Goal: Communication & Community: Answer question/provide support

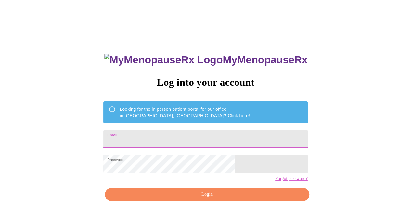
click at [195, 134] on input "Email" at bounding box center [205, 139] width 204 height 18
type input "amandalmonahan@gmail.com"
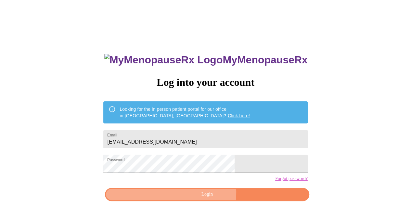
click at [180, 198] on span "Login" at bounding box center [206, 194] width 189 height 8
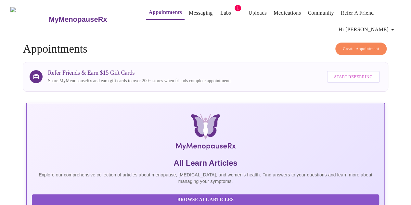
click at [197, 10] on link "Messaging" at bounding box center [201, 12] width 24 height 9
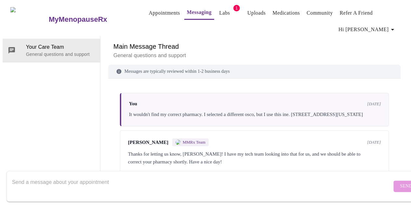
scroll to position [764, 0]
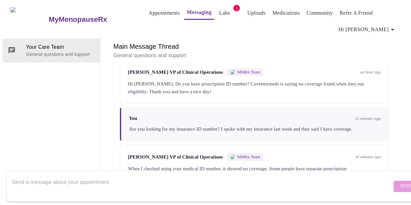
drag, startPoint x: 207, startPoint y: 137, endPoint x: 175, endPoint y: 141, distance: 32.3
click at [175, 165] on div "When I checked using your medical ID number, it showed no coverage. Some people…" at bounding box center [254, 173] width 253 height 16
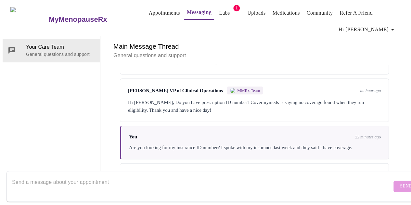
scroll to position [667, 0]
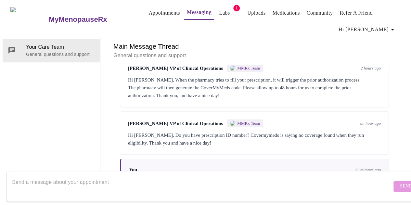
drag, startPoint x: 139, startPoint y: 183, endPoint x: 134, endPoint y: 177, distance: 8.1
click at [138, 179] on textarea "Send a message about your appointment" at bounding box center [202, 186] width 380 height 21
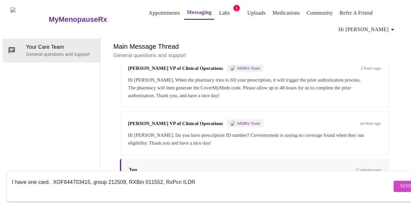
type textarea "I have one card. XOF844703415, group 212508, RXBin 011552, RxPcn ILDR"
click at [400, 182] on span "Send" at bounding box center [406, 186] width 12 height 8
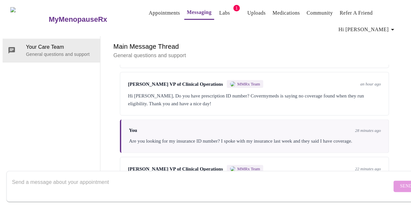
scroll to position [803, 0]
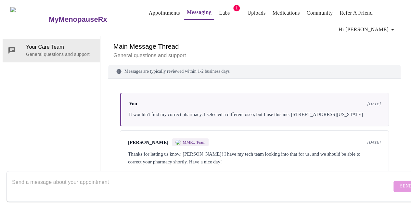
scroll to position [803, 0]
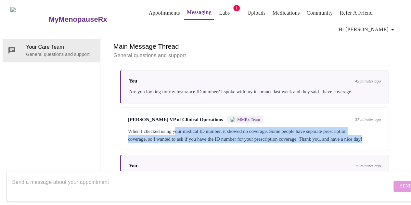
drag, startPoint x: 177, startPoint y: 85, endPoint x: 180, endPoint y: 104, distance: 19.8
click at [180, 127] on div "When I checked using your medical ID number, it showed no coverage. Some people…" at bounding box center [254, 135] width 253 height 16
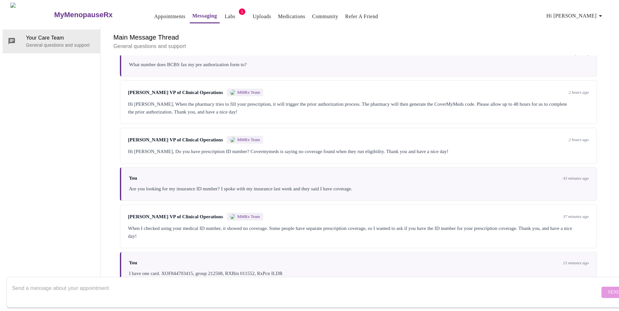
scroll to position [577, 0]
click at [166, 205] on textarea "Send a message about your appointment" at bounding box center [305, 292] width 587 height 21
type textarea "I just spoke with my insurance again. They said it should go through as it went…"
click at [410, 205] on span "Send" at bounding box center [614, 293] width 12 height 8
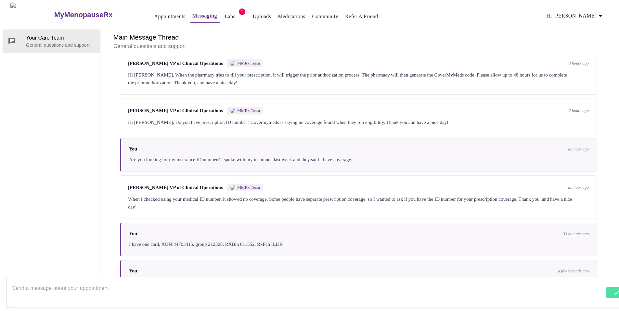
scroll to position [616, 0]
